Goal: Transaction & Acquisition: Purchase product/service

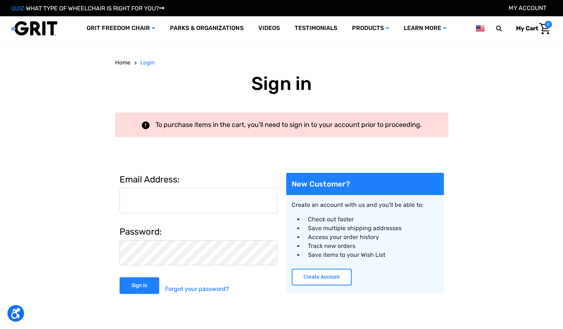
click at [316, 278] on button "Create Account" at bounding box center [322, 277] width 60 height 17
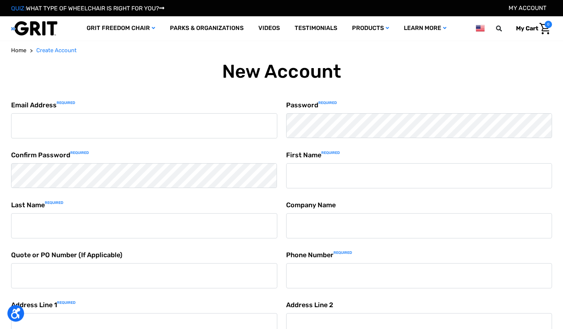
click at [104, 123] on input "Email Address Required" at bounding box center [144, 125] width 266 height 25
type input "hidvet@gmail.com"
type input "Chrysann"
type input "Collatos"
type input "High Desert Veterinary Service"
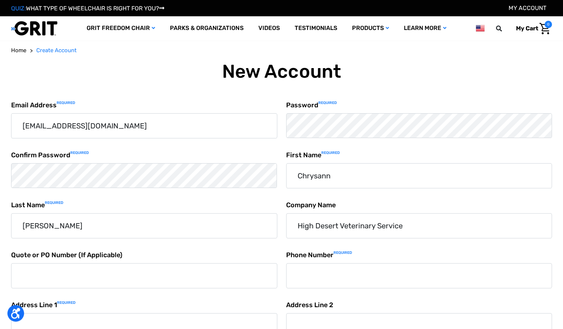
type input "7757422823"
type input "650 Artemesia Lane"
type input "Gardnerville"
select select "United States"
type input "NV"
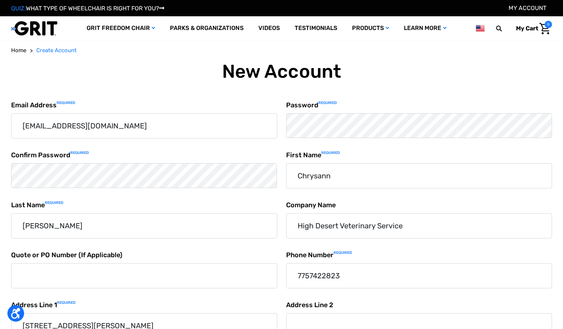
type input "89460"
select select "Nevada"
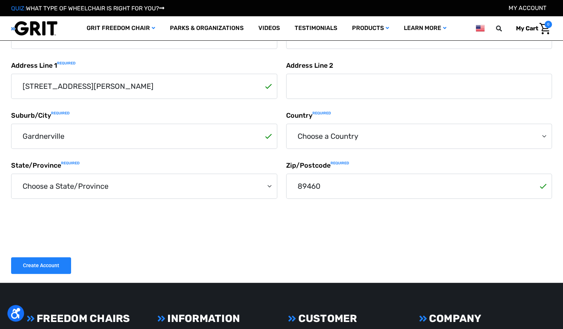
scroll to position [199, 0]
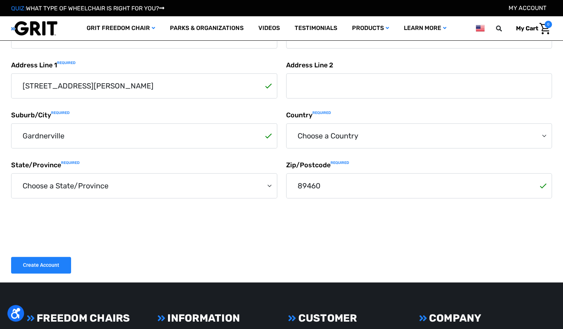
type input "650ArtemesiaLLC"
click at [37, 264] on input "Create Account" at bounding box center [41, 265] width 60 height 17
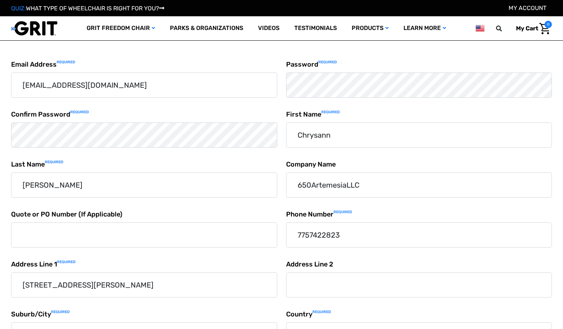
select select "[GEOGRAPHIC_DATA]"
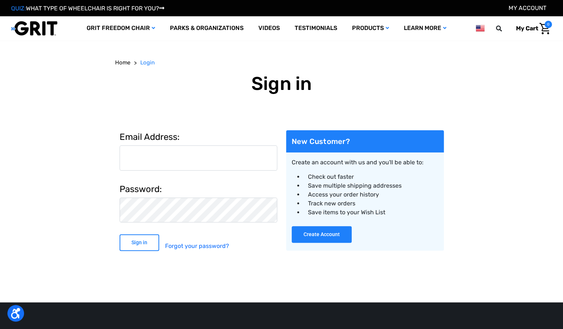
click at [144, 243] on input "Sign in" at bounding box center [140, 242] width 40 height 17
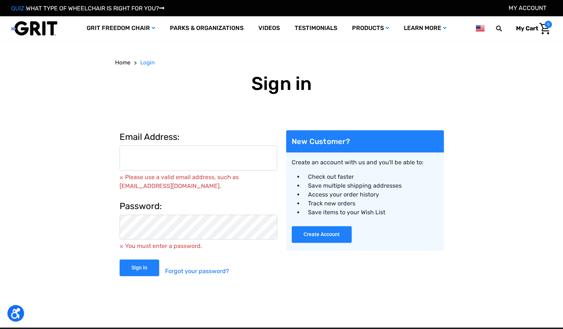
click at [145, 156] on input "Email Address:" at bounding box center [199, 158] width 158 height 25
type input "hidvet@gmail.com"
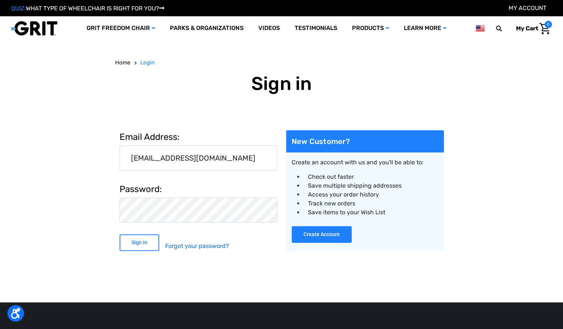
click at [143, 240] on input "Sign in" at bounding box center [140, 242] width 40 height 17
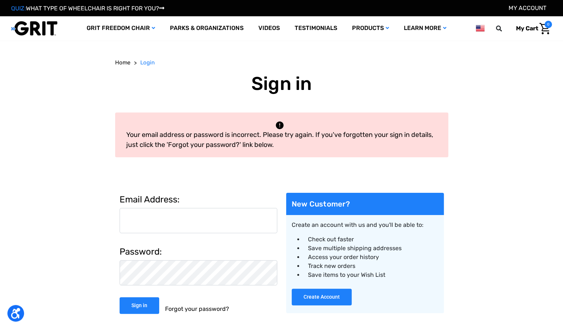
click at [186, 308] on link "Forgot your password?" at bounding box center [197, 309] width 64 height 24
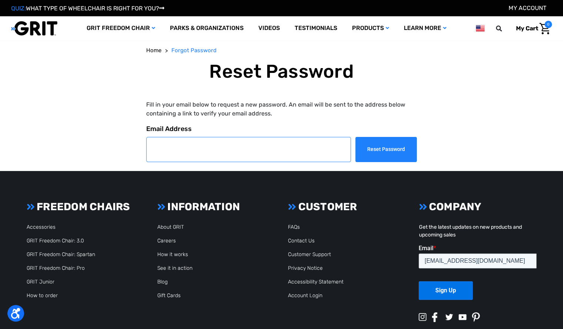
click at [167, 150] on input "Email Address" at bounding box center [248, 149] width 205 height 25
type input "[EMAIL_ADDRESS][DOMAIN_NAME]"
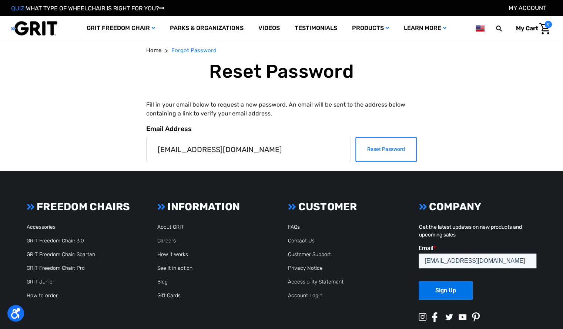
click at [379, 150] on input "Reset Password" at bounding box center [385, 149] width 61 height 25
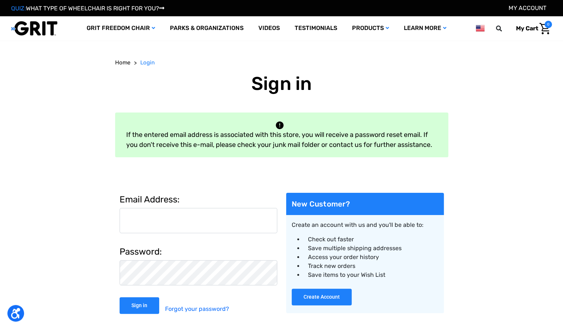
click at [204, 222] on input "Email Address:" at bounding box center [199, 220] width 158 height 25
type input "[EMAIL_ADDRESS][DOMAIN_NAME]"
click at [141, 303] on input "Sign in" at bounding box center [140, 305] width 40 height 17
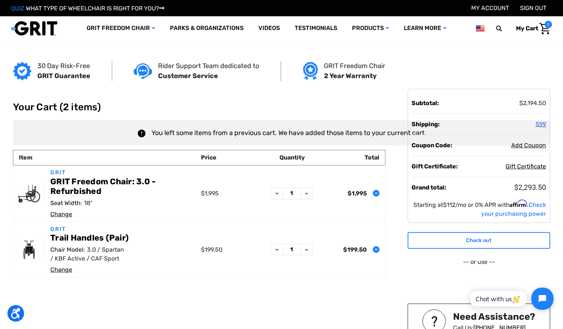
click at [475, 241] on link "Check out" at bounding box center [479, 240] width 143 height 17
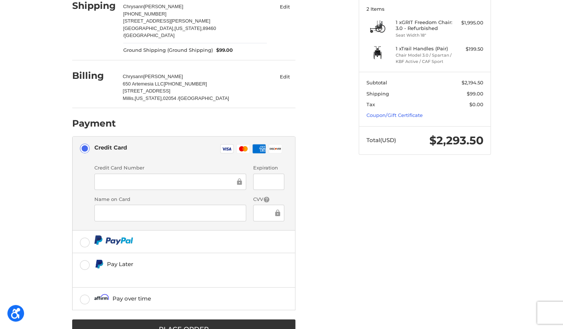
scroll to position [103, 0]
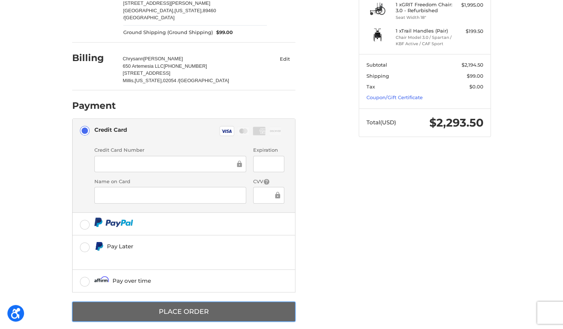
click at [175, 302] on button "Place Order" at bounding box center [183, 312] width 223 height 20
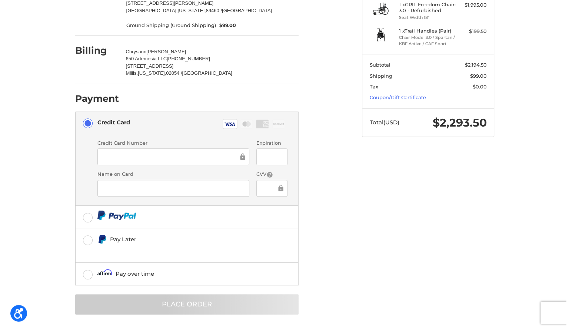
scroll to position [0, 0]
